Goal: Find specific page/section: Find specific page/section

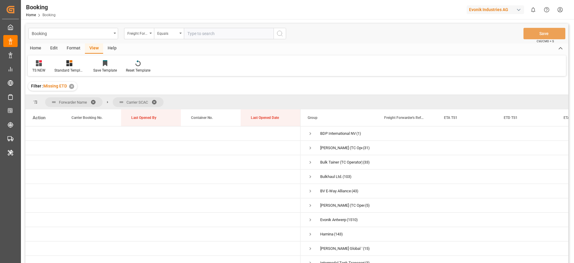
scroll to position [359, 0]
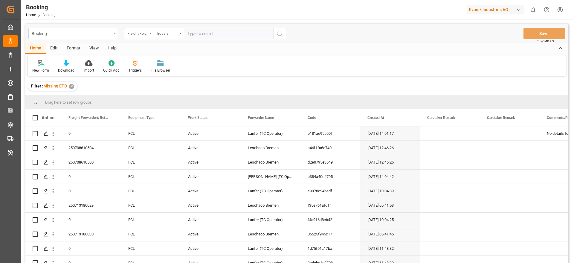
click at [493, 8] on div "Evonik Industries AG" at bounding box center [495, 9] width 57 height 9
type input "compo"
click at [493, 39] on div "[PERSON_NAME] Expert" at bounding box center [497, 40] width 102 height 12
